Goal: Information Seeking & Learning: Learn about a topic

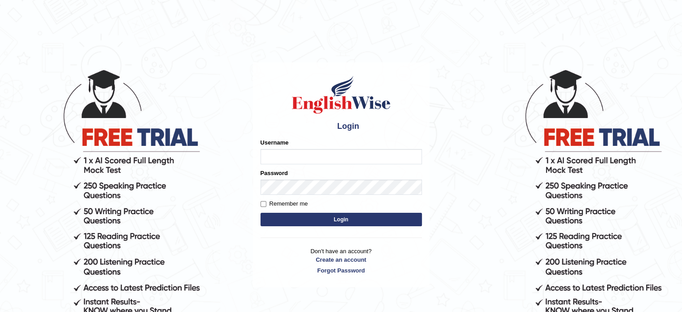
type input "Prisci"
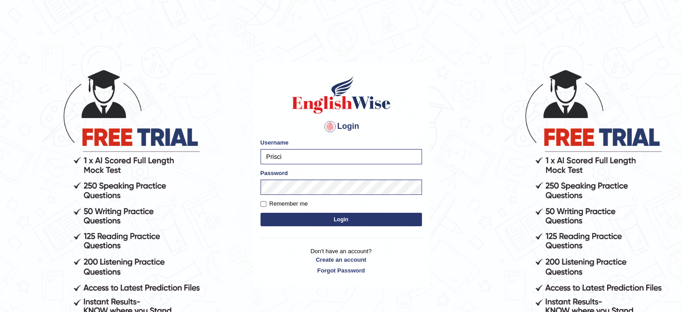
click at [309, 221] on button "Login" at bounding box center [341, 219] width 161 height 13
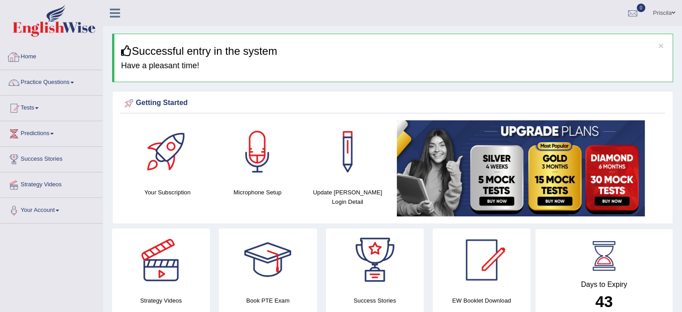
click at [28, 57] on link "Home" at bounding box center [51, 55] width 102 height 22
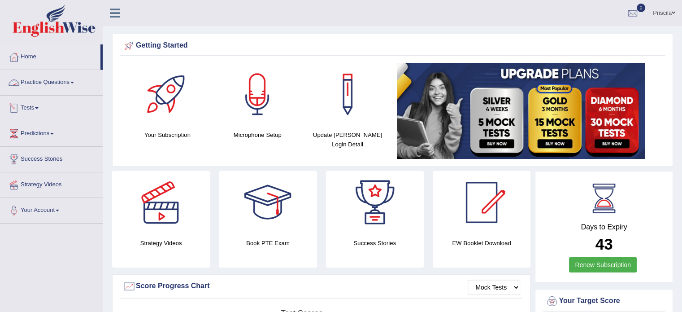
click at [61, 84] on link "Practice Questions" at bounding box center [51, 81] width 102 height 22
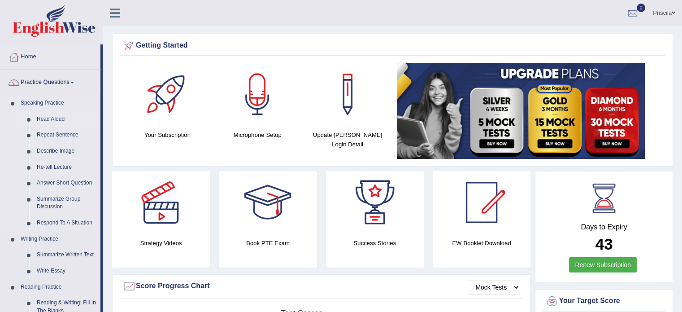
click at [56, 120] on link "Read Aloud" at bounding box center [67, 119] width 68 height 16
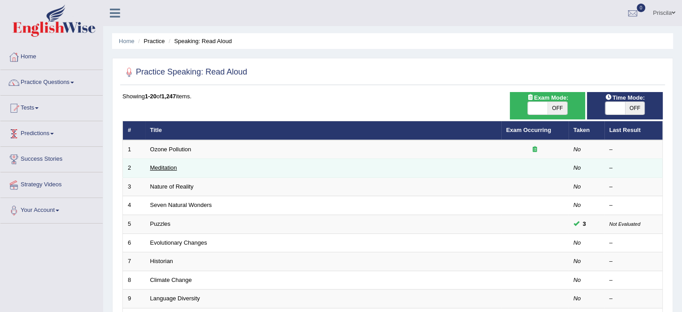
click at [176, 167] on link "Meditation" at bounding box center [163, 167] width 27 height 7
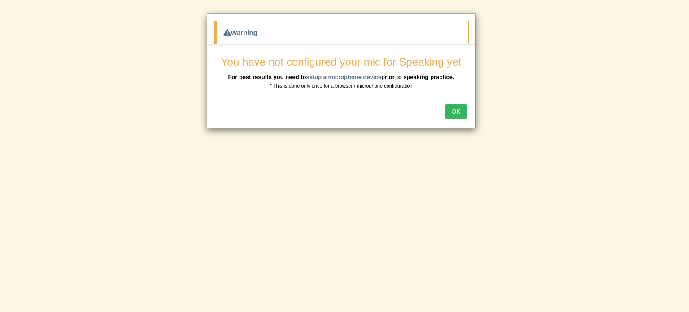
click at [451, 112] on button "OK" at bounding box center [455, 111] width 21 height 15
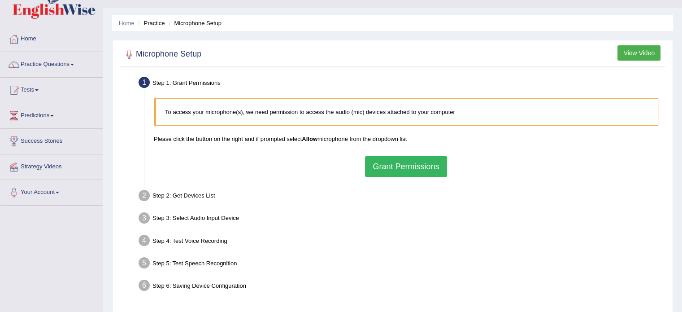
scroll to position [36, 0]
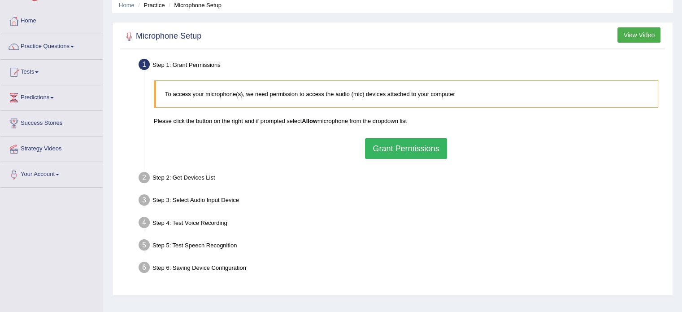
click at [411, 152] on button "Grant Permissions" at bounding box center [406, 148] width 82 height 21
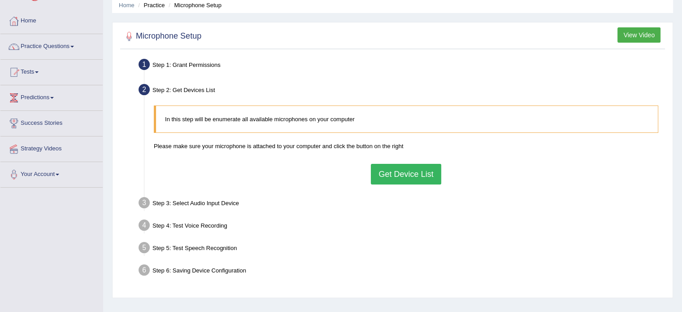
click at [195, 69] on div "Step 1: Grant Permissions" at bounding box center [402, 66] width 534 height 20
click at [420, 172] on button "Get Device List" at bounding box center [406, 174] width 70 height 21
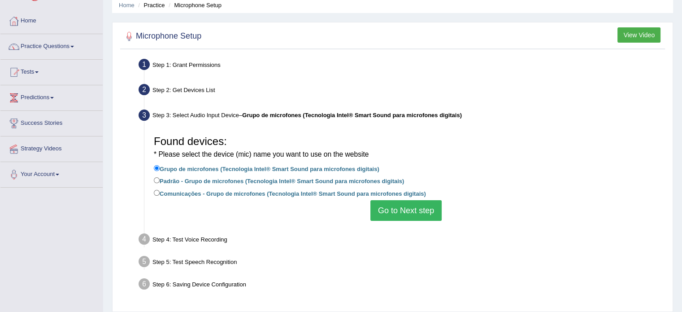
click at [398, 209] on button "Go to Next step" at bounding box center [405, 210] width 71 height 21
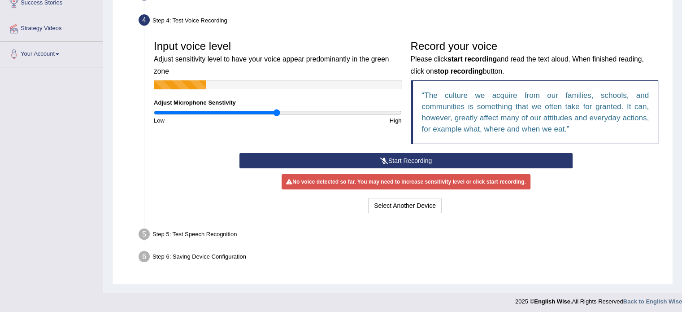
scroll to position [159, 0]
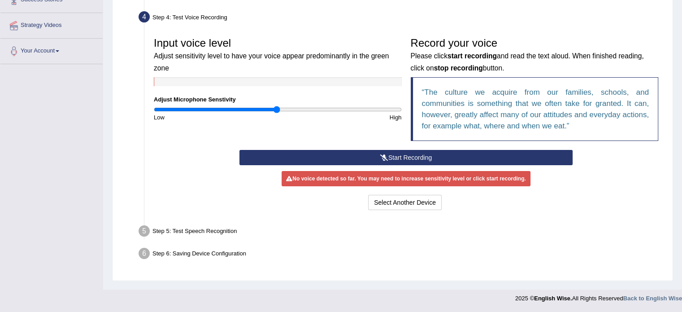
click at [432, 154] on button "Start Recording" at bounding box center [405, 157] width 333 height 15
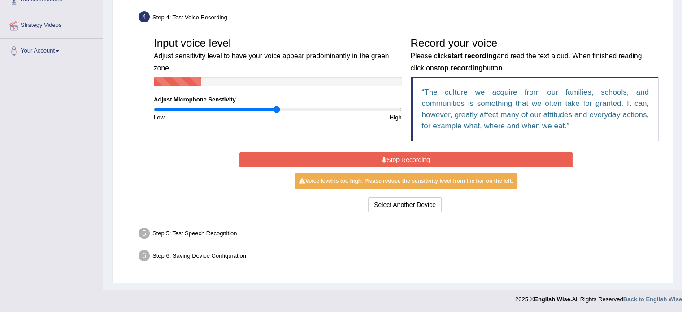
click at [432, 154] on button "Stop Recording" at bounding box center [405, 159] width 333 height 15
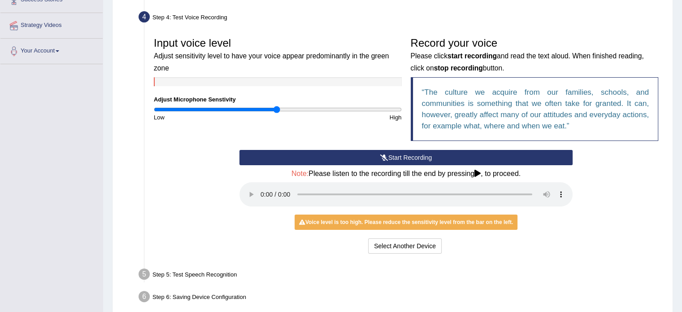
click at [411, 221] on div "Voice level is too high. Please reduce the sensitivity level from the bar on th…" at bounding box center [406, 221] width 223 height 15
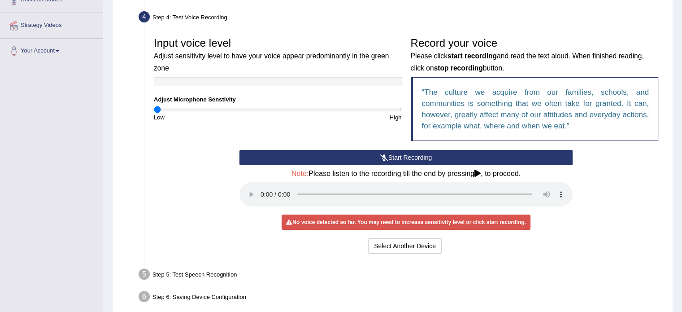
drag, startPoint x: 275, startPoint y: 106, endPoint x: 147, endPoint y: 121, distance: 129.0
click at [154, 113] on input "range" at bounding box center [278, 109] width 248 height 7
drag, startPoint x: 209, startPoint y: 116, endPoint x: 399, endPoint y: 120, distance: 189.7
click at [399, 120] on div "Low High" at bounding box center [277, 117] width 257 height 9
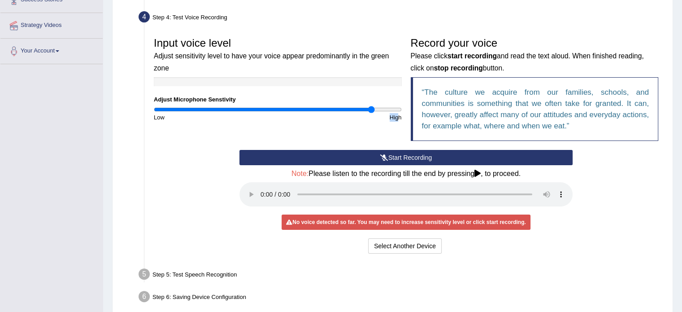
click at [372, 107] on input "range" at bounding box center [278, 109] width 248 height 7
drag, startPoint x: 370, startPoint y: 108, endPoint x: 275, endPoint y: 104, distance: 95.6
drag, startPoint x: 275, startPoint y: 104, endPoint x: 258, endPoint y: 111, distance: 17.7
click at [258, 111] on input "range" at bounding box center [278, 109] width 248 height 7
drag, startPoint x: 261, startPoint y: 109, endPoint x: 276, endPoint y: 109, distance: 14.8
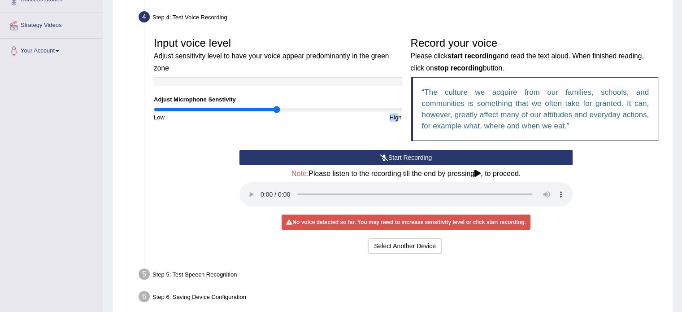
click at [276, 109] on input "range" at bounding box center [278, 109] width 248 height 7
click at [305, 261] on ul "Step 1: Grant Permissions To access your microphone(s), we need permission to a…" at bounding box center [392, 120] width 540 height 375
click at [217, 274] on div "Step 5: Test Speech Recognition" at bounding box center [402, 275] width 534 height 20
click at [327, 156] on button "Start Recording" at bounding box center [405, 157] width 333 height 15
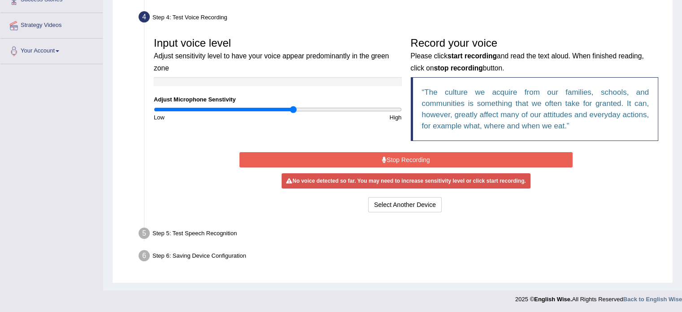
drag, startPoint x: 278, startPoint y: 109, endPoint x: 294, endPoint y: 108, distance: 16.6
click at [294, 108] on input "range" at bounding box center [278, 109] width 248 height 7
click at [357, 154] on button "Stop Recording" at bounding box center [405, 159] width 333 height 15
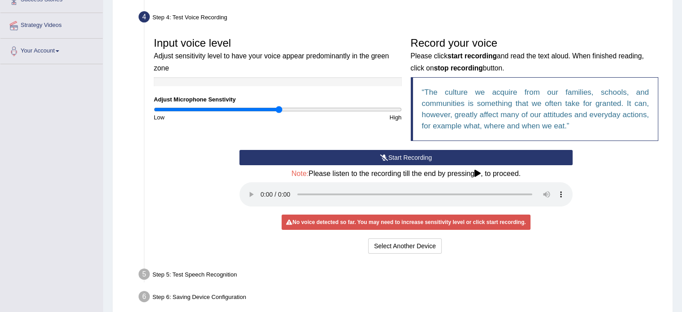
drag, startPoint x: 294, startPoint y: 109, endPoint x: 278, endPoint y: 109, distance: 16.1
click at [278, 109] on input "range" at bounding box center [278, 109] width 248 height 7
click at [305, 155] on button "Start Recording" at bounding box center [405, 157] width 333 height 15
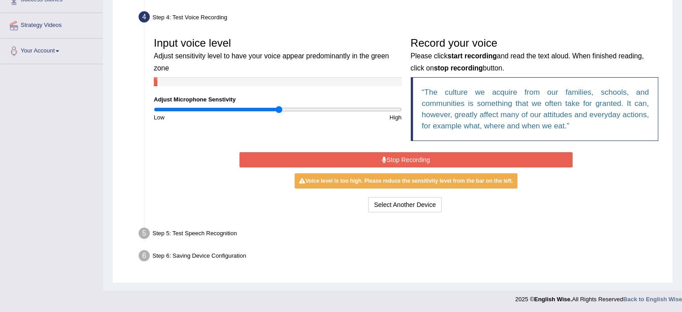
click at [305, 155] on button "Stop Recording" at bounding box center [405, 159] width 333 height 15
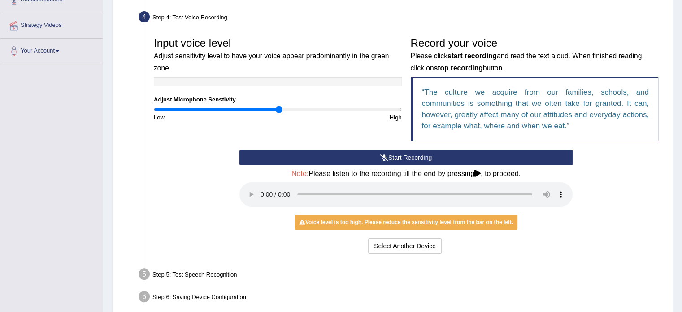
click at [343, 220] on div "Voice level is too high. Please reduce the sensitivity level from the bar on th…" at bounding box center [406, 221] width 223 height 15
click at [394, 245] on button "Select Another Device" at bounding box center [405, 245] width 74 height 15
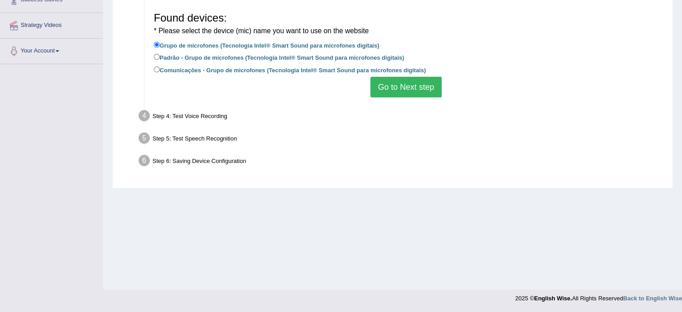
click at [407, 86] on button "Go to Next step" at bounding box center [405, 87] width 71 height 21
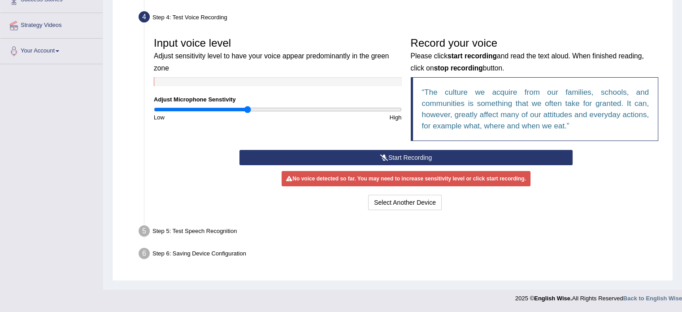
drag, startPoint x: 280, startPoint y: 107, endPoint x: 245, endPoint y: 113, distance: 35.6
type input "0.74"
click at [245, 113] on input "range" at bounding box center [278, 109] width 248 height 7
click at [244, 106] on input "range" at bounding box center [278, 109] width 248 height 7
click at [303, 153] on button "Start Recording" at bounding box center [405, 157] width 333 height 15
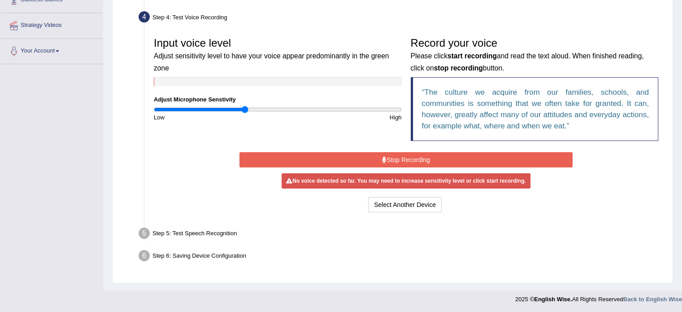
click at [303, 153] on button "Stop Recording" at bounding box center [405, 159] width 333 height 15
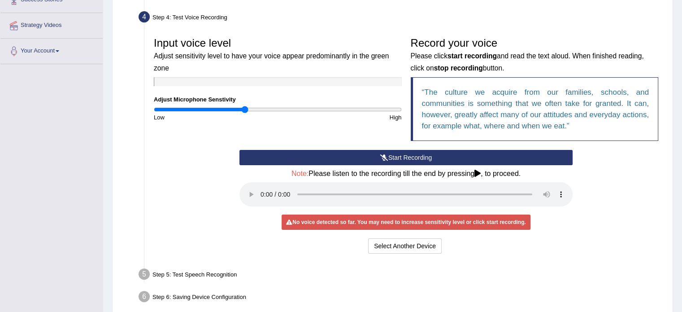
click at [269, 153] on button "Start Recording" at bounding box center [405, 157] width 333 height 15
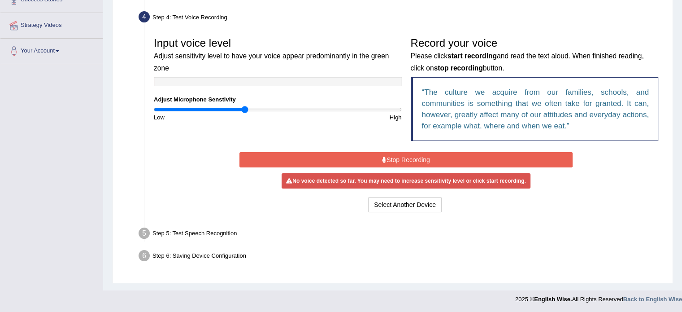
click at [269, 154] on button "Stop Recording" at bounding box center [405, 159] width 333 height 15
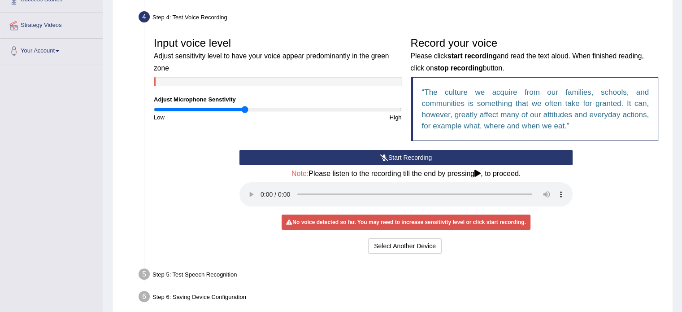
click at [267, 154] on button "Start Recording" at bounding box center [405, 157] width 333 height 15
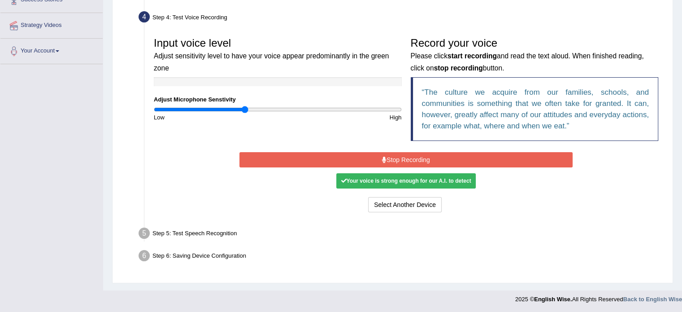
drag, startPoint x: 267, startPoint y: 157, endPoint x: 276, endPoint y: 163, distance: 11.1
click at [276, 163] on button "Stop Recording" at bounding box center [405, 159] width 333 height 15
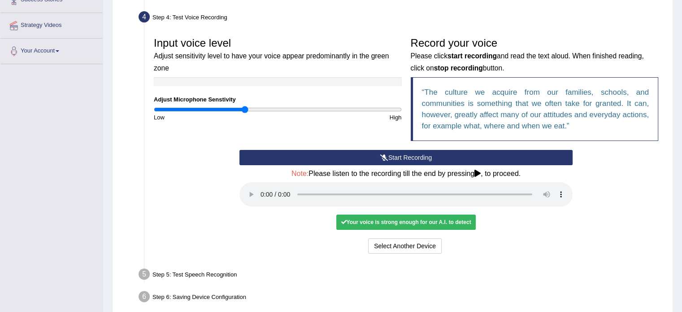
click at [363, 217] on div "Your voice is strong enough for our A.I. to detect" at bounding box center [405, 221] width 139 height 15
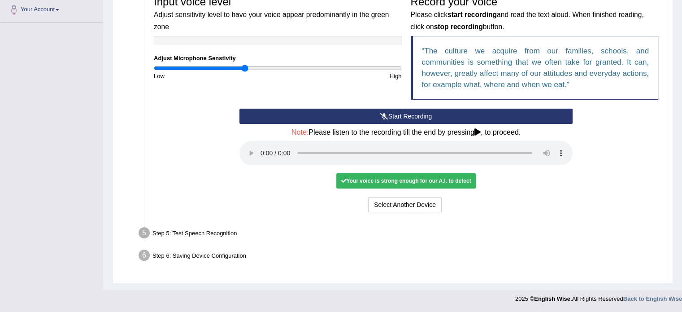
scroll to position [164, 0]
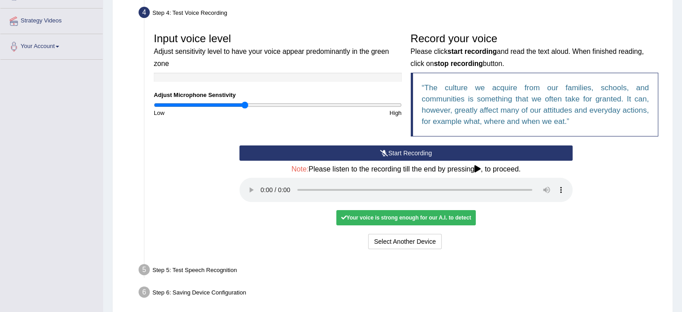
drag, startPoint x: 681, startPoint y: 105, endPoint x: 681, endPoint y: 79, distance: 26.0
click at [681, 79] on div "Home Practice Microphone Setup You have already completed the setup earlier wit…" at bounding box center [392, 81] width 579 height 490
drag, startPoint x: 682, startPoint y: 152, endPoint x: 682, endPoint y: 123, distance: 29.1
click at [682, 145] on div "Home Practice Microphone Setup You have already completed the setup earlier wit…" at bounding box center [392, 81] width 579 height 490
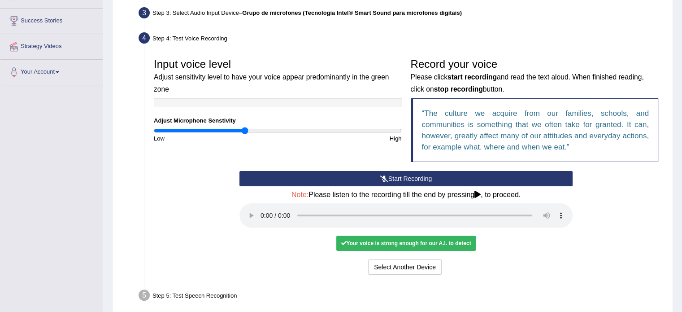
scroll to position [120, 0]
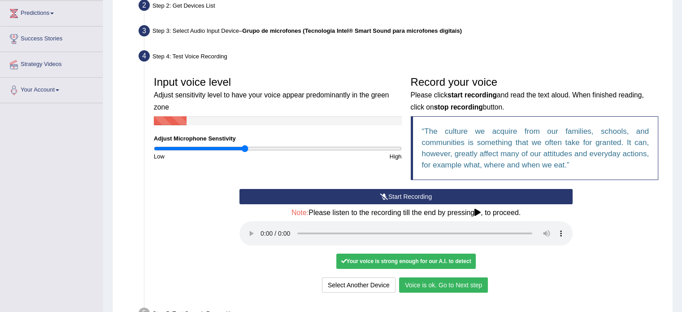
click at [438, 278] on button "Voice is ok. Go to Next step" at bounding box center [443, 284] width 89 height 15
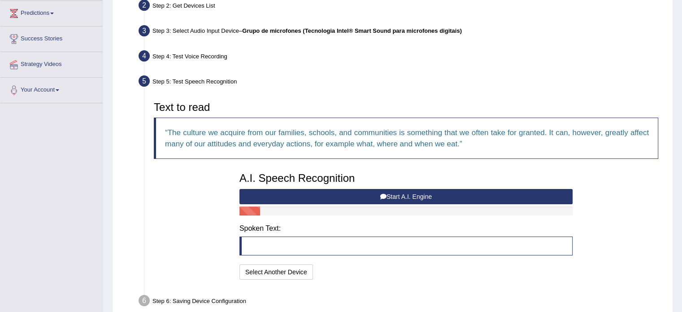
scroll to position [100, 0]
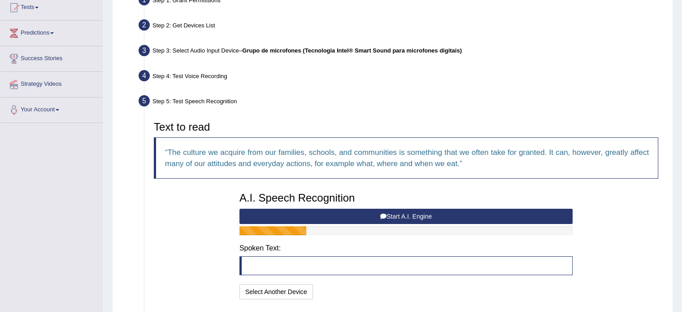
click at [501, 212] on button "Start A.I. Engine" at bounding box center [405, 216] width 333 height 15
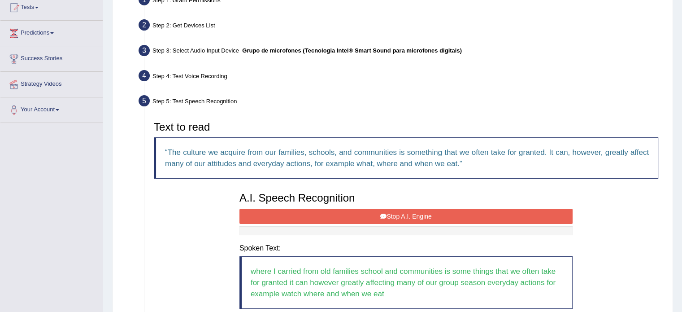
drag, startPoint x: 501, startPoint y: 212, endPoint x: 422, endPoint y: 218, distance: 79.6
click at [422, 218] on button "Stop A.I. Engine" at bounding box center [405, 216] width 333 height 15
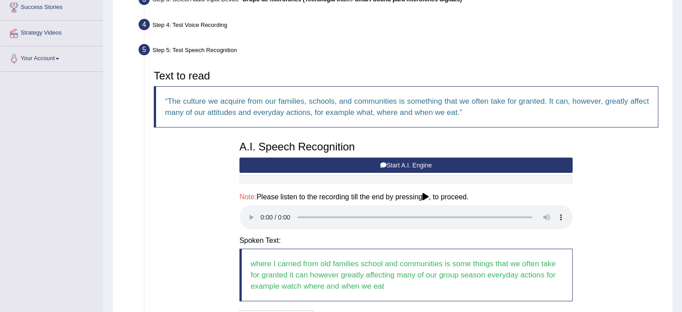
scroll to position [242, 0]
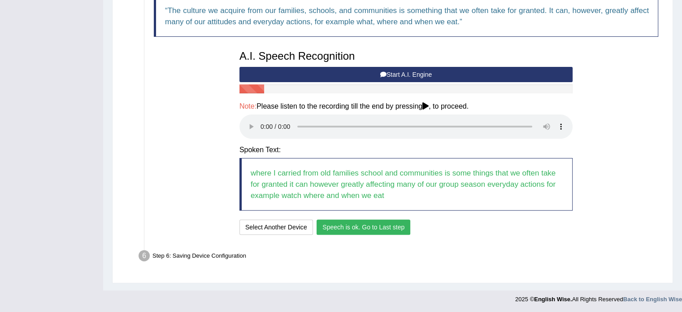
click at [374, 228] on button "Speech is ok. Go to Last step" at bounding box center [364, 226] width 94 height 15
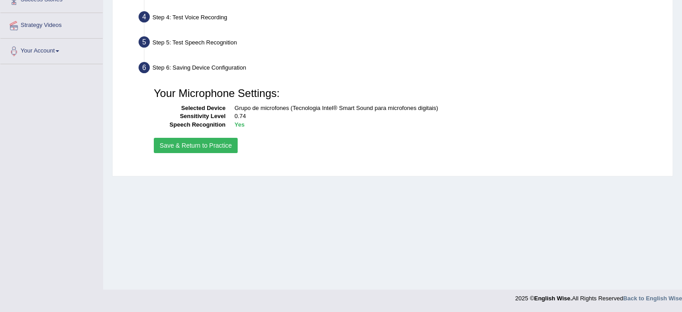
click at [200, 147] on button "Save & Return to Practice" at bounding box center [196, 145] width 84 height 15
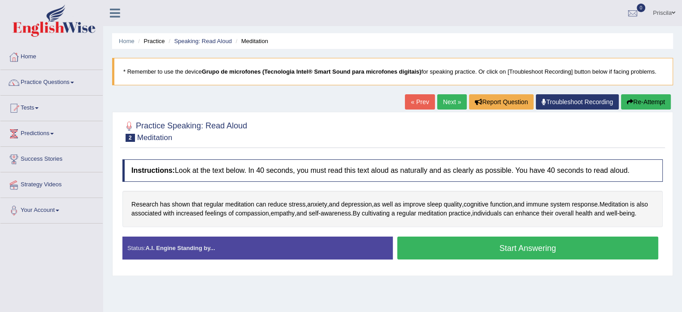
click at [483, 251] on button "Start Answering" at bounding box center [527, 247] width 261 height 23
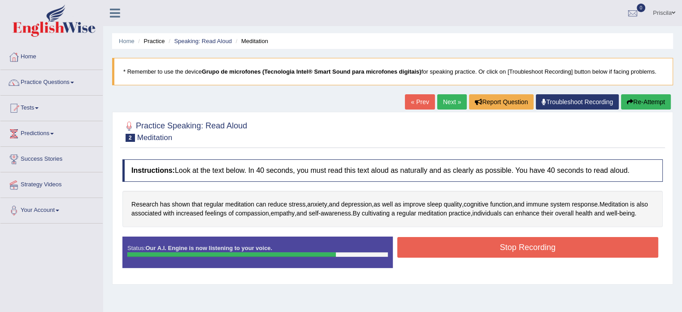
click at [483, 251] on button "Stop Recording" at bounding box center [527, 247] width 261 height 21
